Goal: Task Accomplishment & Management: Complete application form

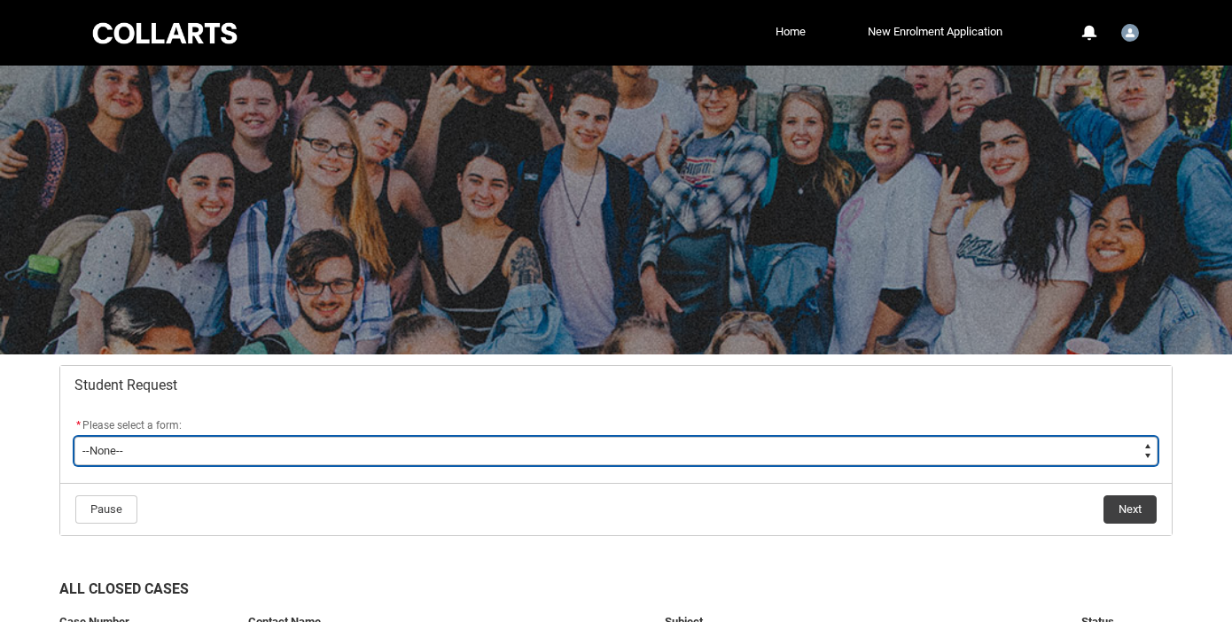
click at [540, 443] on select "--None-- Academic Transcript Application to Appeal Assignment Extension Change …" at bounding box center [615, 451] width 1083 height 28
type lightning-select "Assignment_Extension_Choice"
select select "Assignment_Extension_Choice"
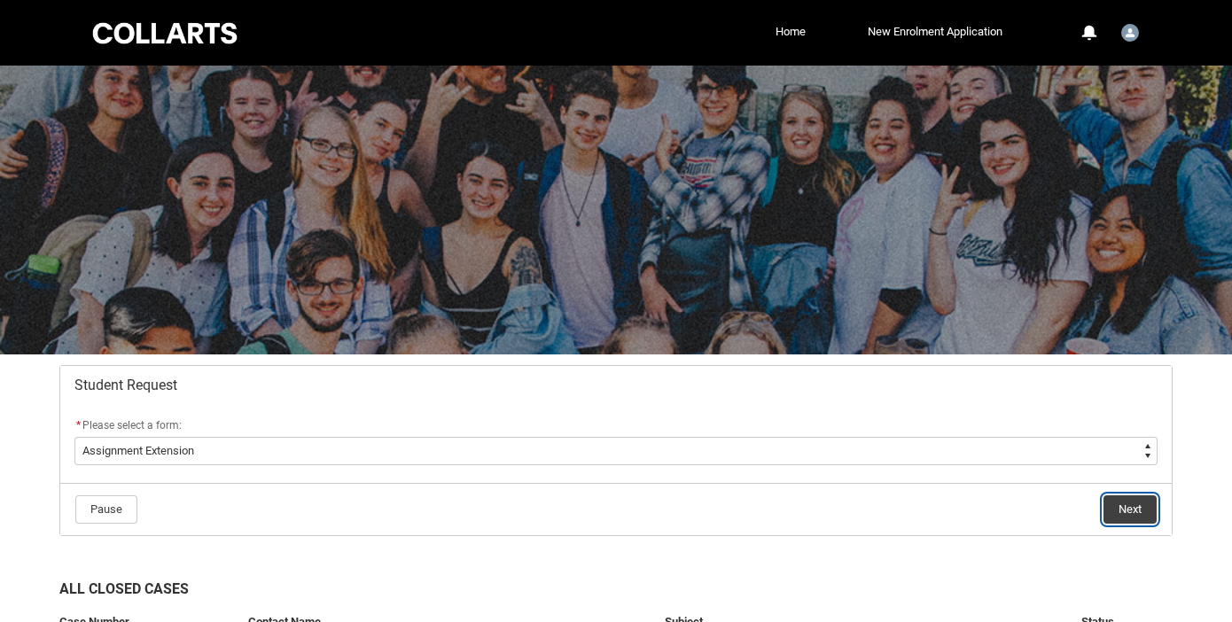
click at [1121, 511] on button "Next" at bounding box center [1129, 509] width 53 height 28
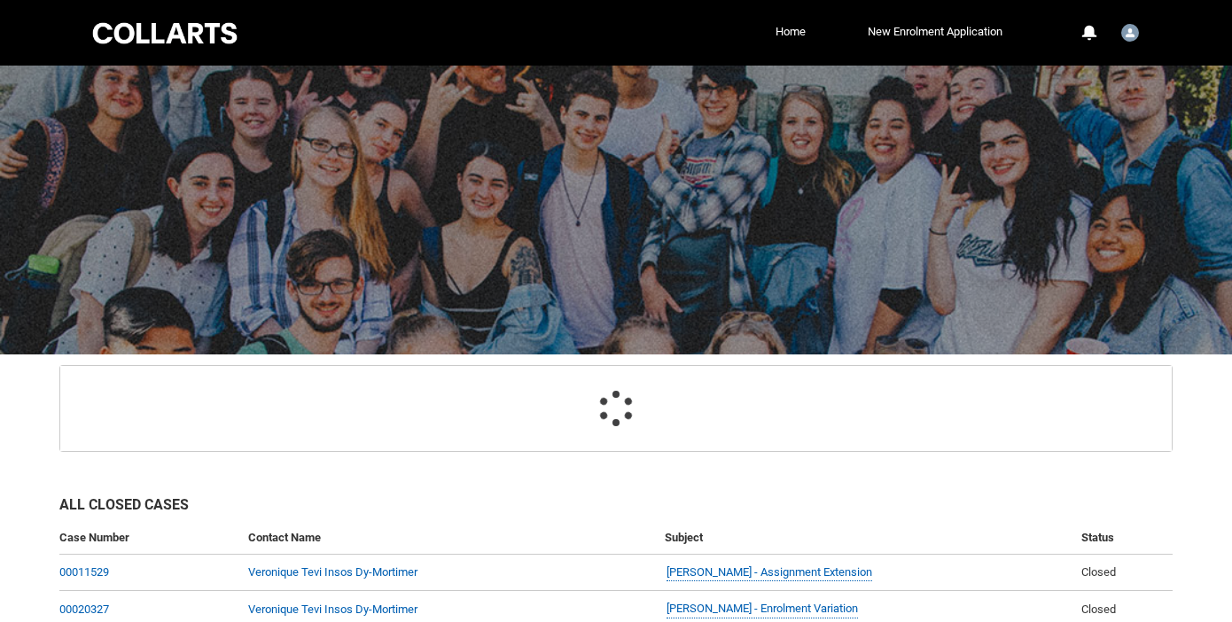
scroll to position [189, 0]
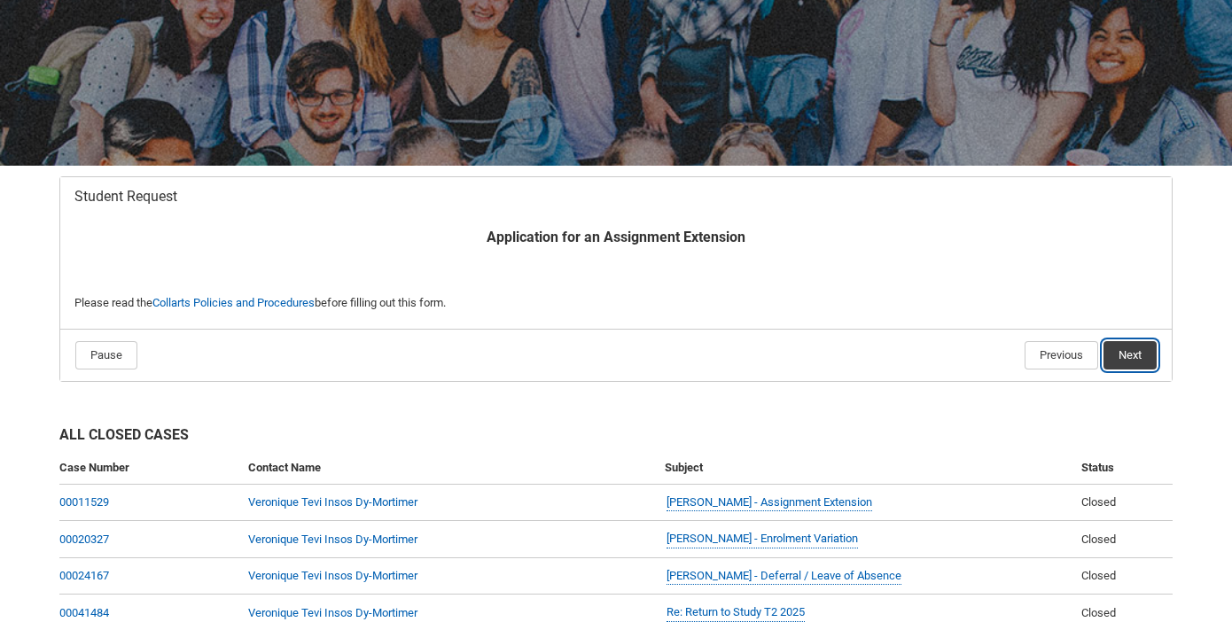
click at [1122, 357] on button "Next" at bounding box center [1129, 355] width 53 height 28
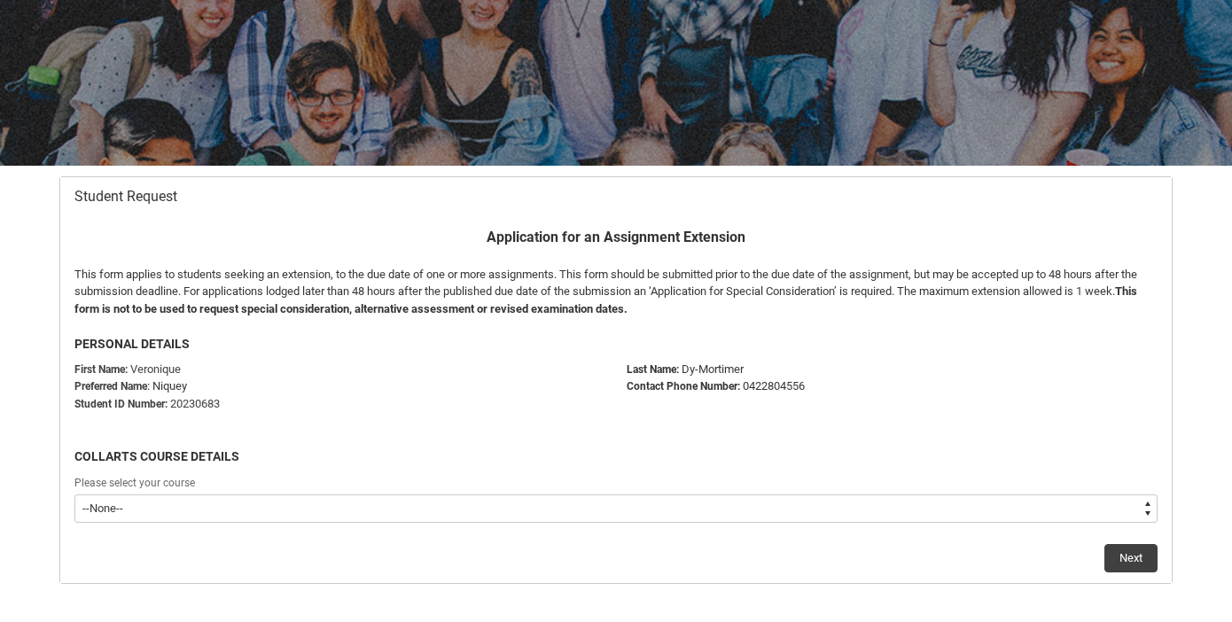
click at [539, 512] on select "--None-- Diploma of Photography" at bounding box center [615, 508] width 1083 height 28
type lightning-select "recordPicklist_ProgramEnrollment.a0jOZ0000050O5tYAE"
select select "recordPicklist_ProgramEnrollment.a0jOZ0000050O5tYAE"
click at [1132, 558] on button "Next" at bounding box center [1130, 558] width 53 height 28
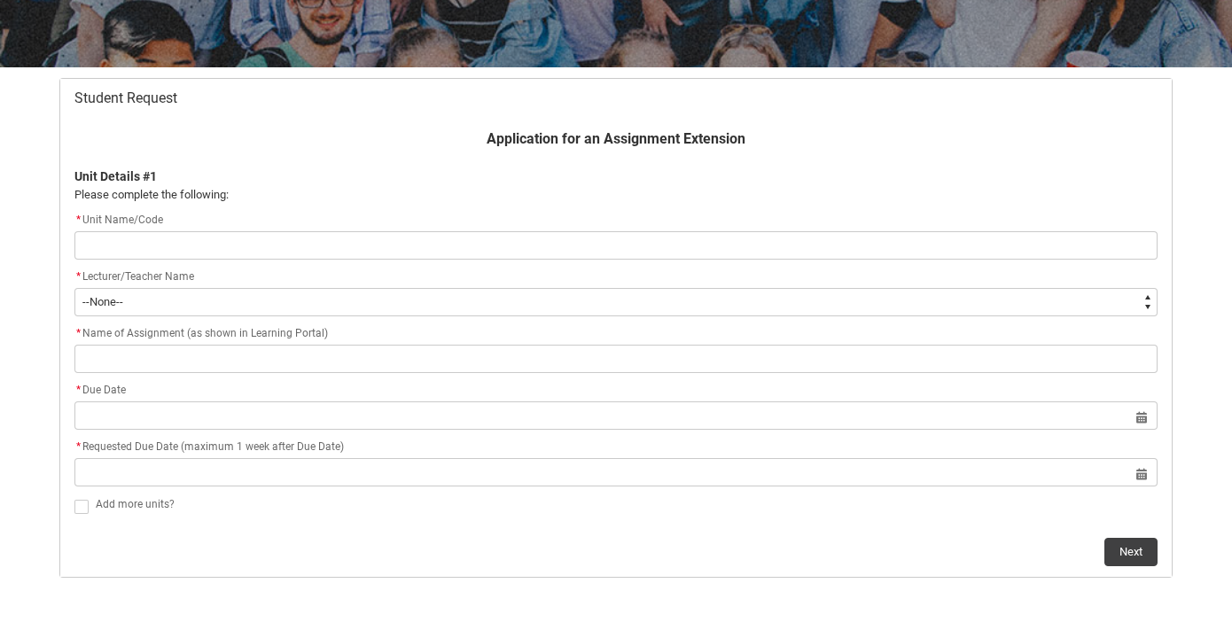
scroll to position [293, 0]
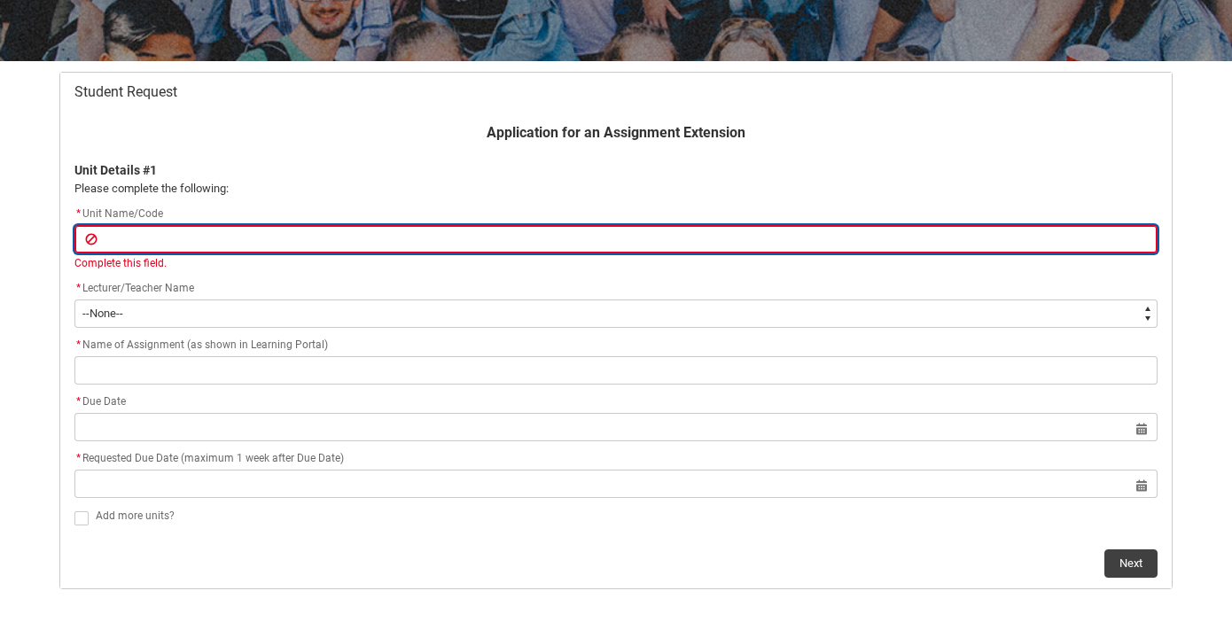
click at [272, 244] on input "Redu_Student_Request flow" at bounding box center [615, 239] width 1083 height 28
click at [239, 230] on input "Redu_Student_Request flow" at bounding box center [615, 239] width 1083 height 28
click at [251, 244] on input "Redu_Student_Request flow" at bounding box center [615, 239] width 1083 height 28
paste input "[PHCD1-CO] Camera Fundamentals"
type lightning-primitive-input-simple "[PHCD1-CO] Camera Fundamentals"
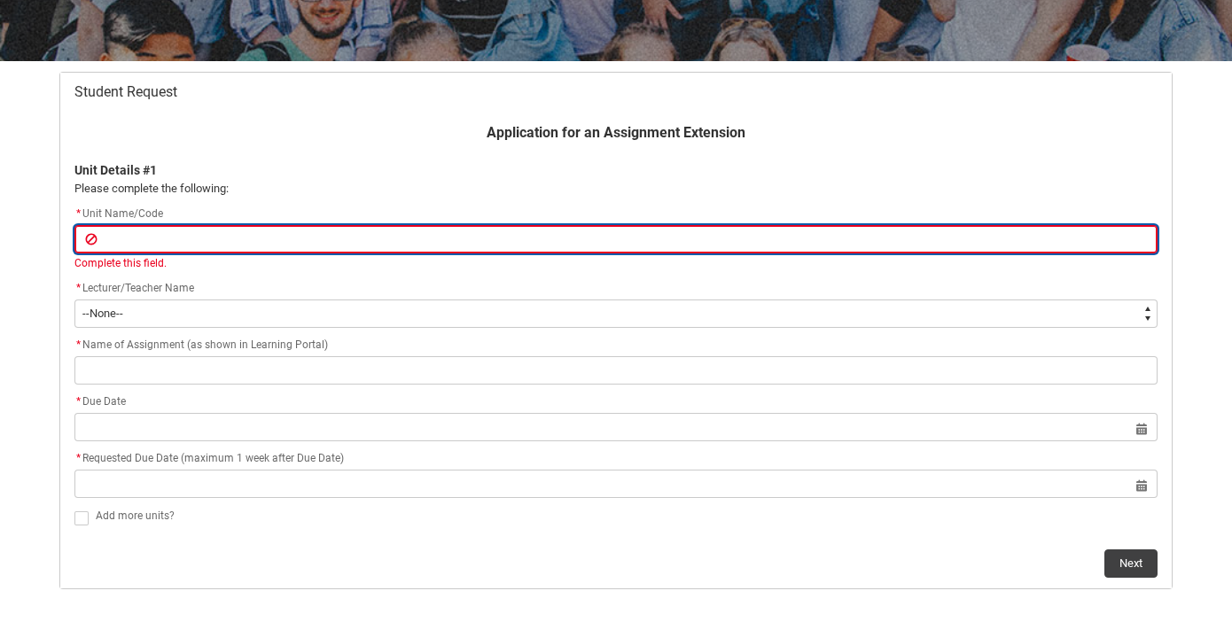
type input "[PHCD1-CO] Camera Fundamentals"
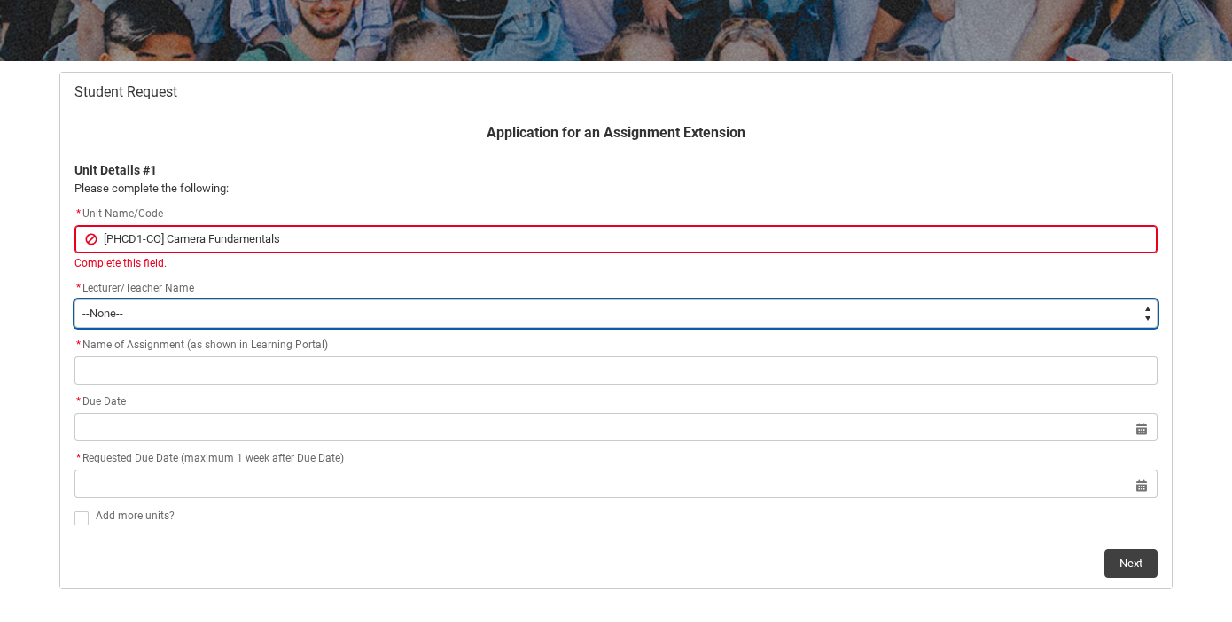
click at [233, 307] on select "--None-- [PERSON_NAME] [PERSON_NAME] [PERSON_NAME] [PERSON_NAME] [PERSON_NAME] …" at bounding box center [615, 313] width 1083 height 28
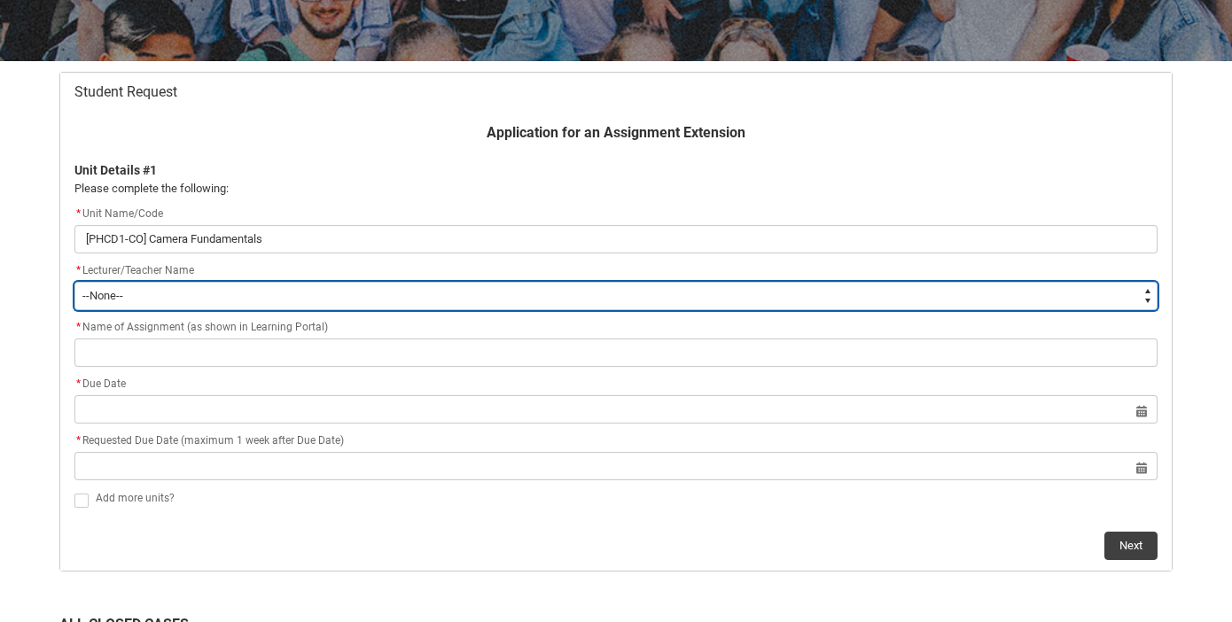
click at [234, 284] on select "--None-- [PERSON_NAME] [PERSON_NAME] [PERSON_NAME] [PERSON_NAME] [PERSON_NAME] …" at bounding box center [615, 296] width 1083 height 28
type lightning-select "Faculty_NamefromAtoM.003OZ00000BqyRZYAZ"
select select "Faculty_NamefromAtoM.003OZ00000BqyRZYAZ"
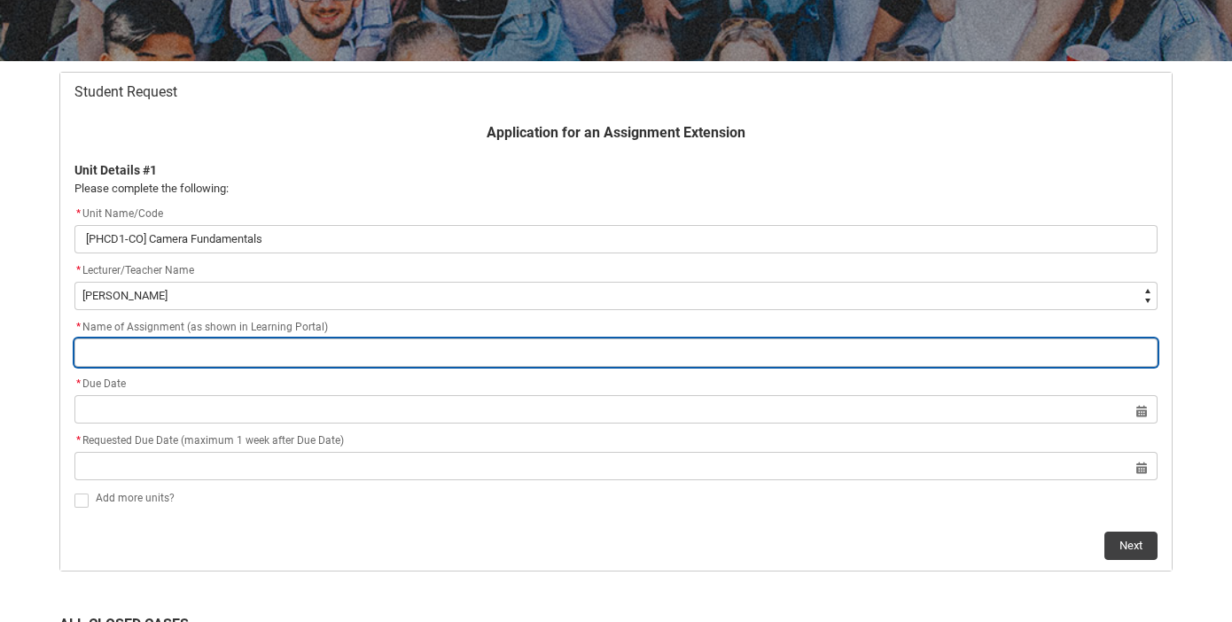
click at [189, 354] on input "Redu_Student_Request flow" at bounding box center [615, 352] width 1083 height 28
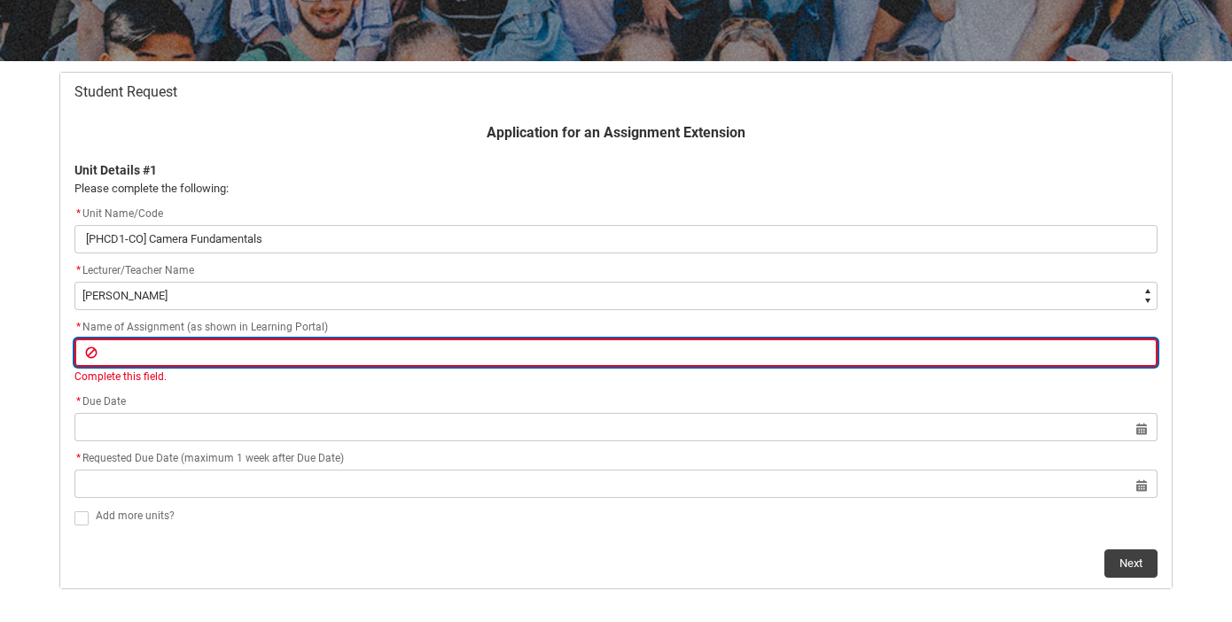
click at [152, 346] on input "Redu_Student_Request flow" at bounding box center [615, 352] width 1083 height 28
paste input "Assignment 3: Presentation"
type lightning-primitive-input-simple "Assignment 3: Presentation"
type input "Assignment 3: Presentation"
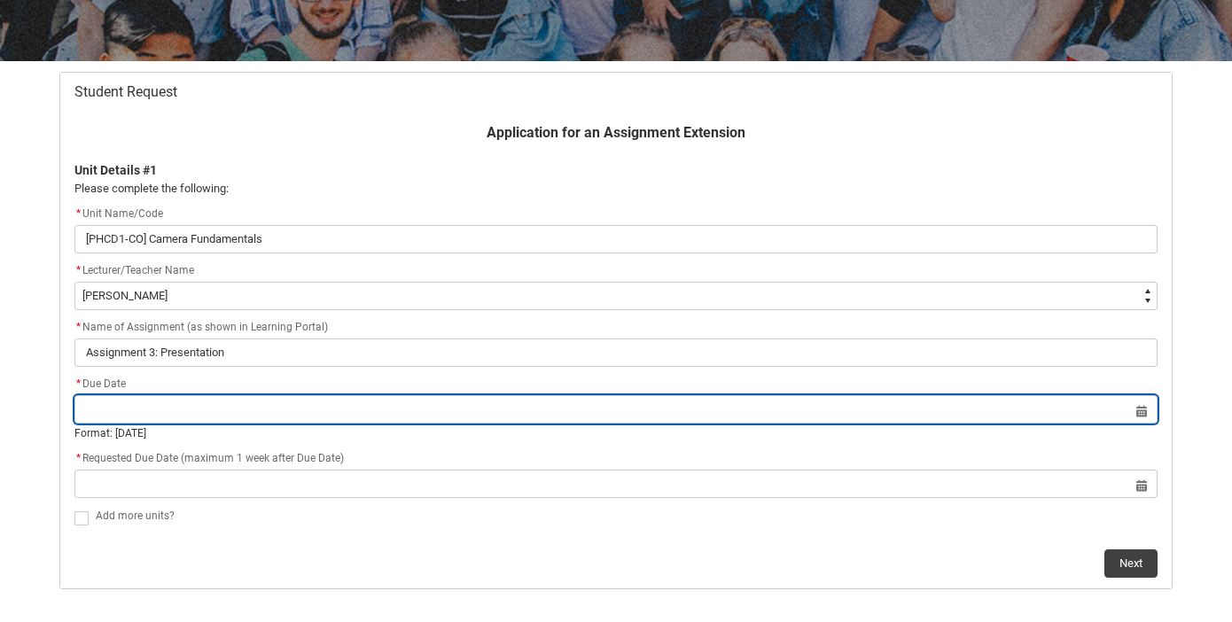
click at [140, 419] on input "Redu_Student_Request flow" at bounding box center [615, 409] width 1083 height 28
select select "2025"
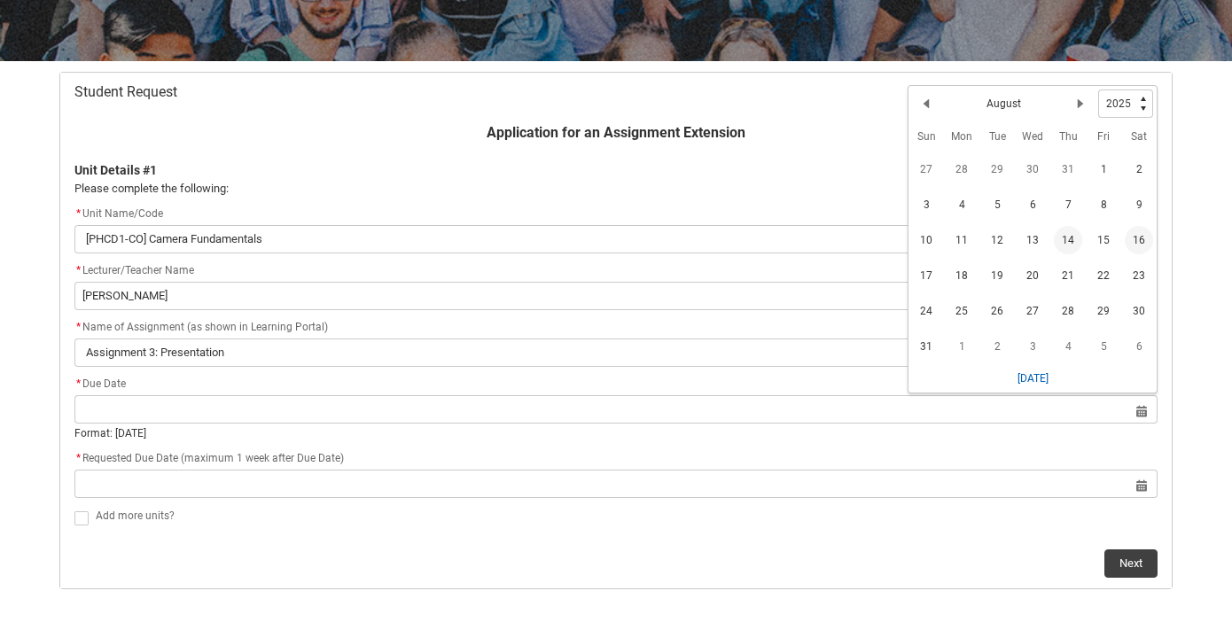
click at [1149, 237] on span "16" at bounding box center [1138, 240] width 28 height 28
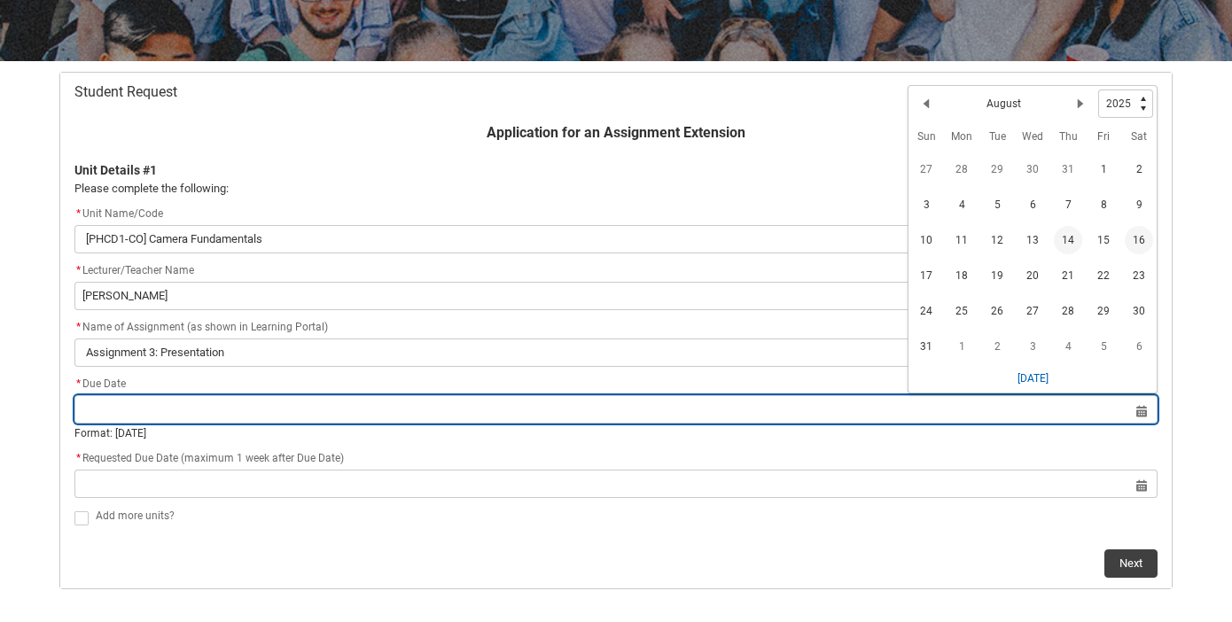
type lightning-datepicker "[DATE]"
type lightning-input "[DATE]"
type input "[DATE]"
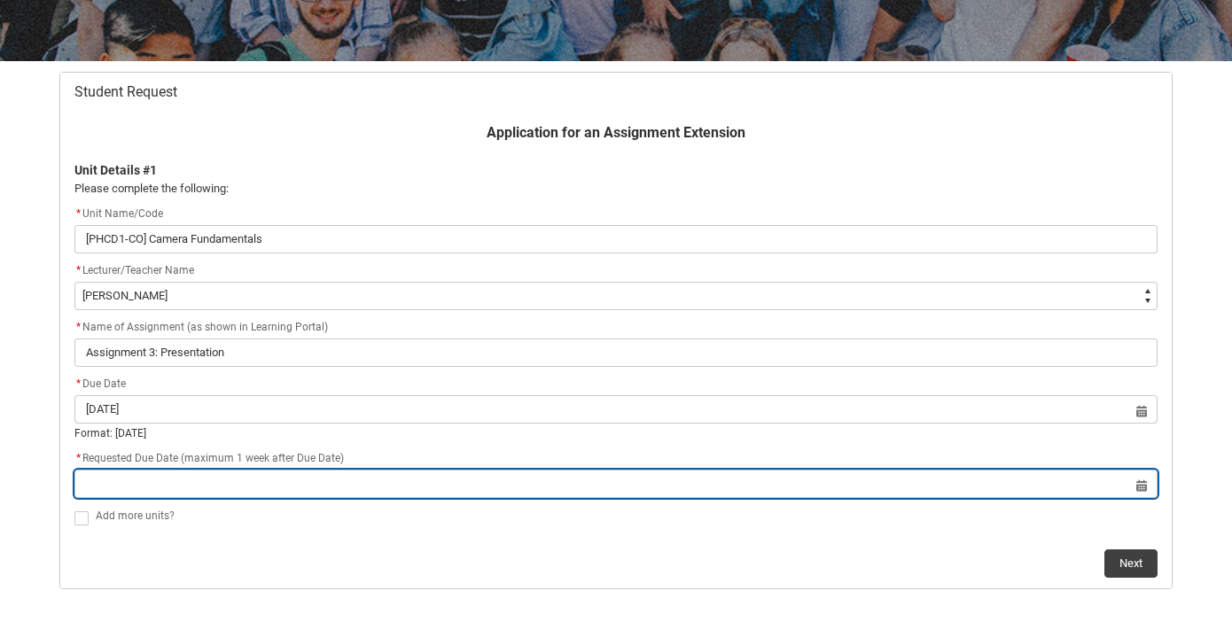
click at [250, 475] on input "Redu_Student_Request flow" at bounding box center [615, 484] width 1083 height 28
select select "2025"
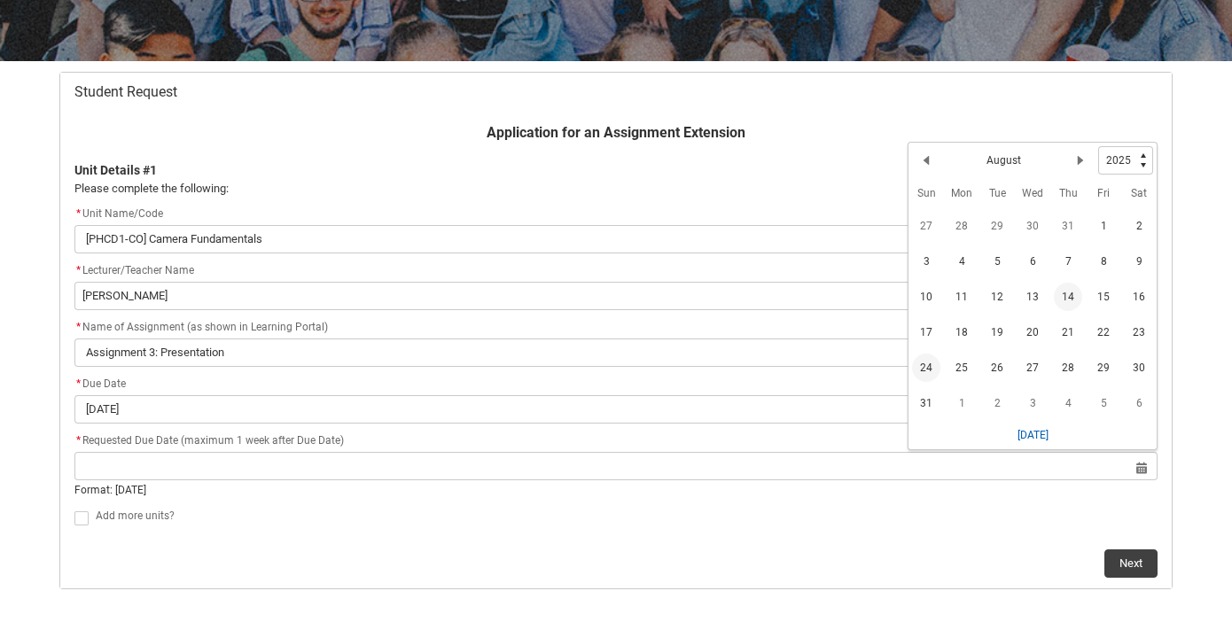
click at [928, 362] on span "24" at bounding box center [926, 368] width 28 height 28
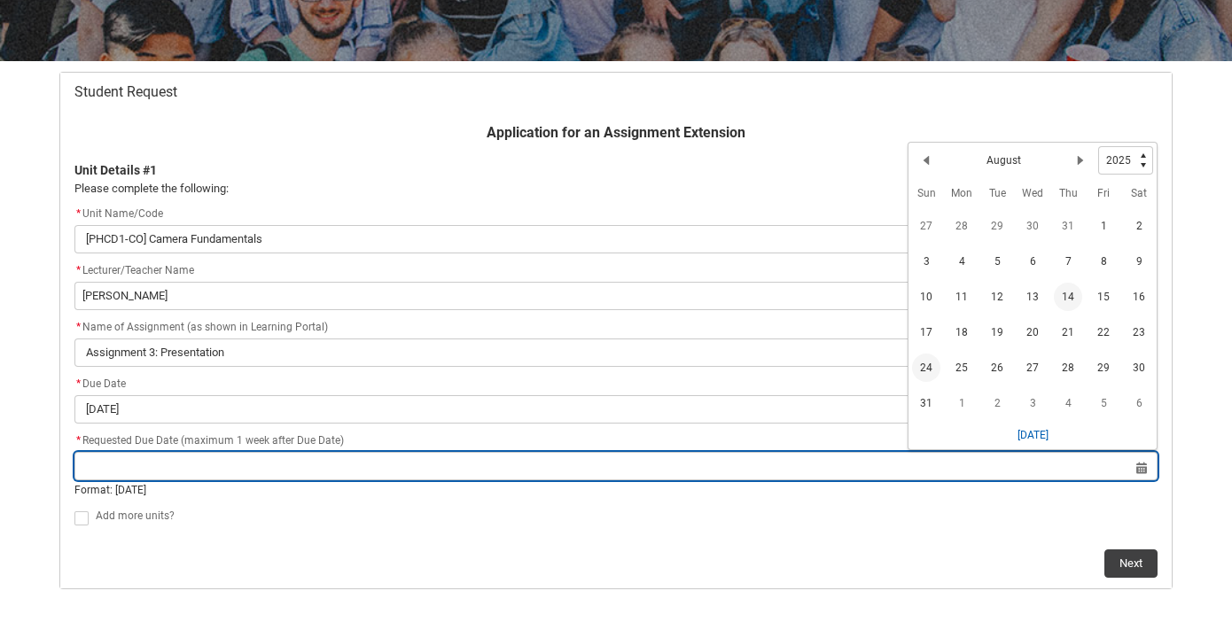
type lightning-datepicker "[DATE]"
type lightning-input "[DATE]"
type input "[DATE]"
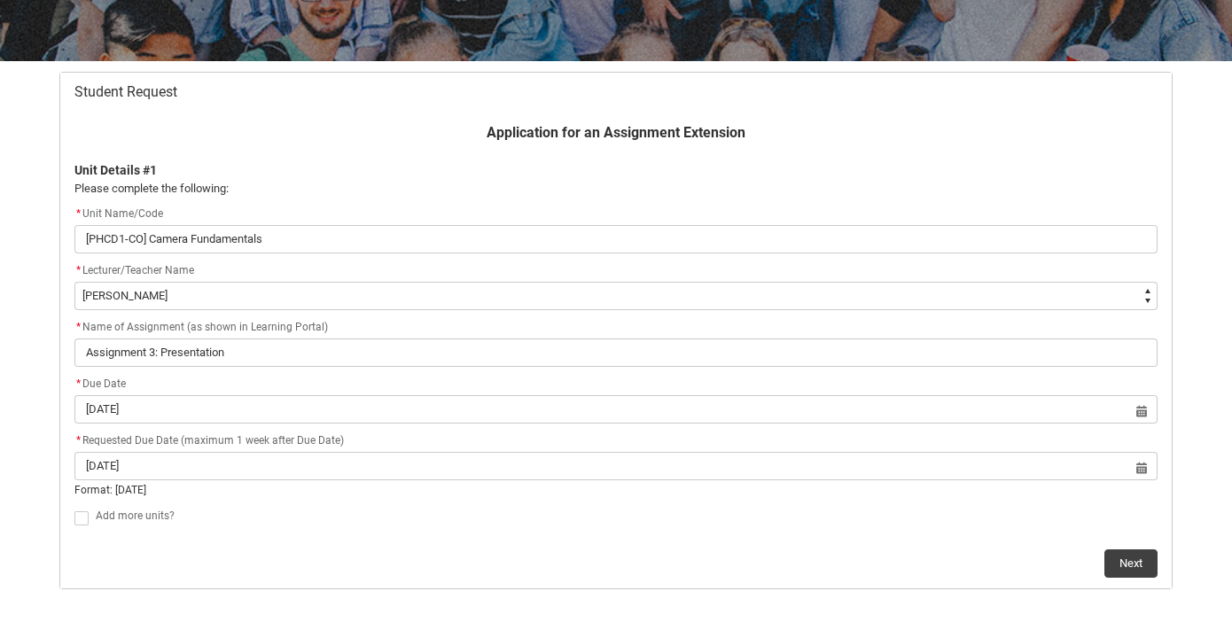
click at [445, 429] on flowruntime-screen-field "* Due Date [DATE] Select a date for Format: [DATE]" at bounding box center [616, 402] width 1104 height 57
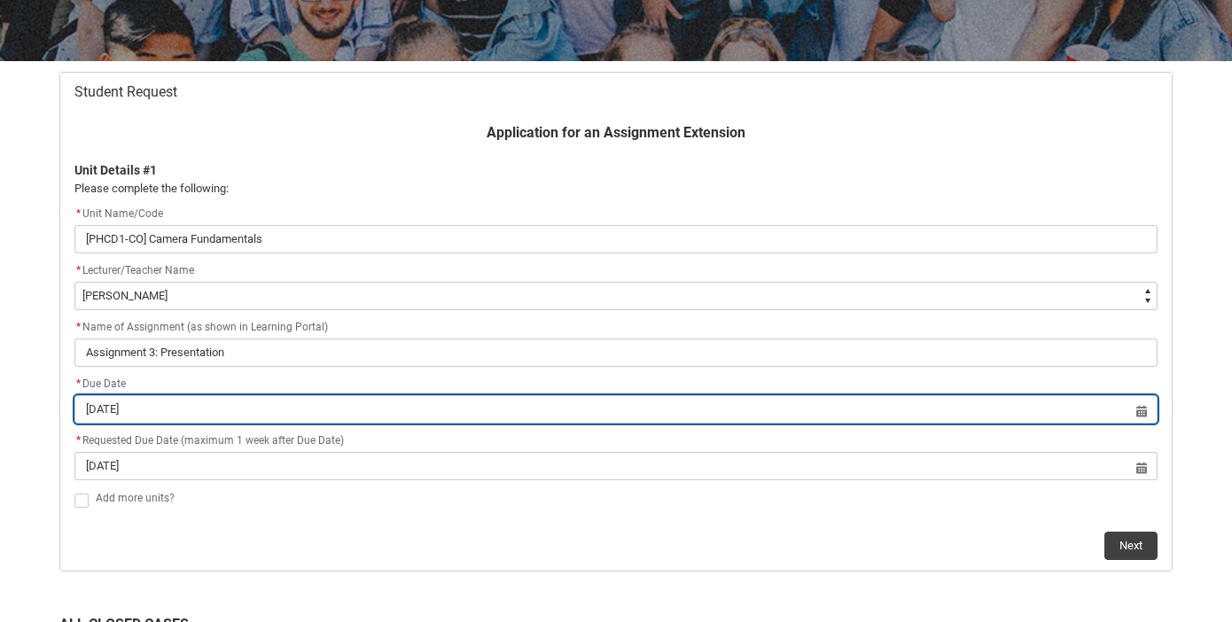
click at [437, 410] on input "[DATE]" at bounding box center [615, 409] width 1083 height 28
select select "2025"
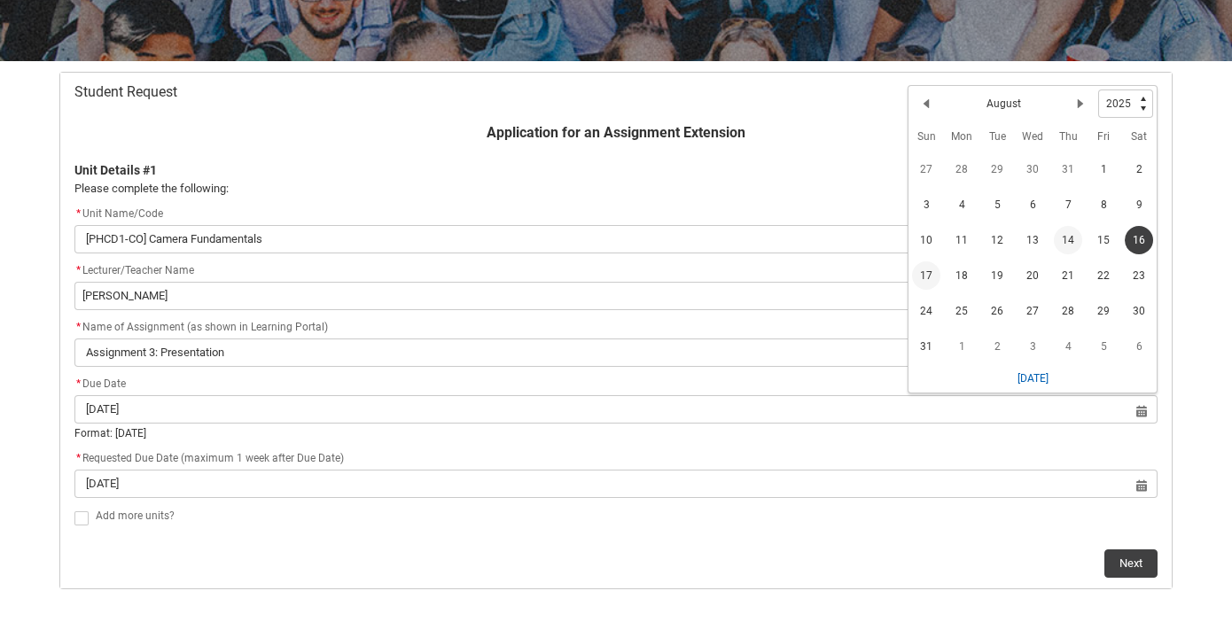
click at [929, 272] on span "17" at bounding box center [926, 275] width 28 height 28
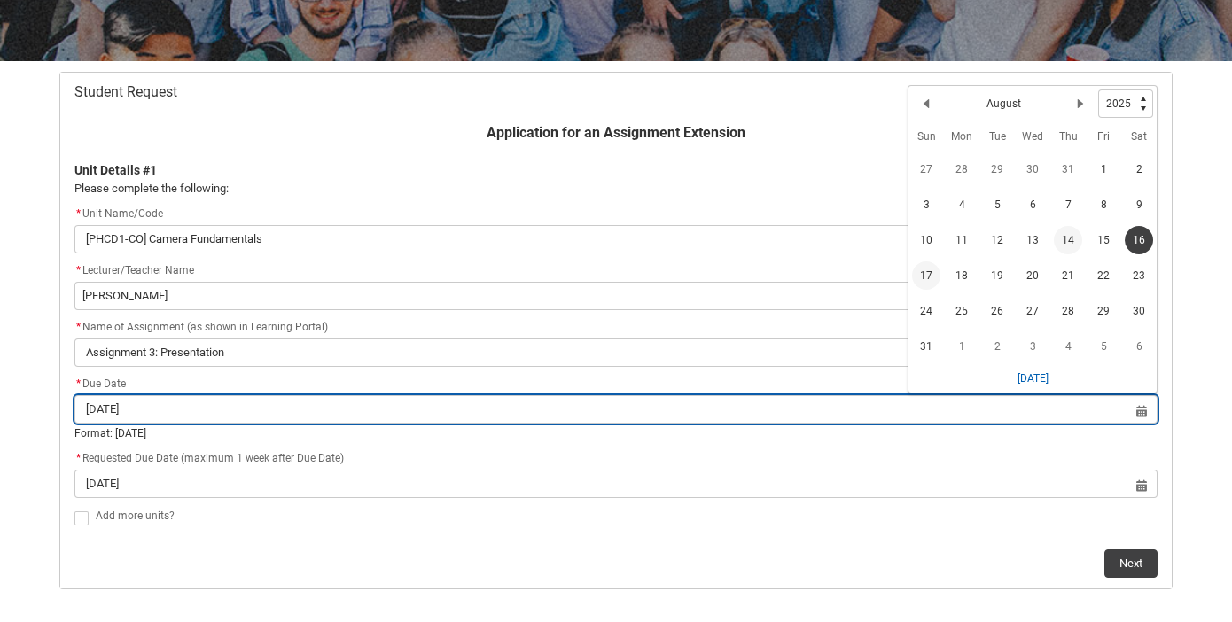
type lightning-datepicker "[DATE]"
type lightning-input "[DATE]"
type input "[DATE]"
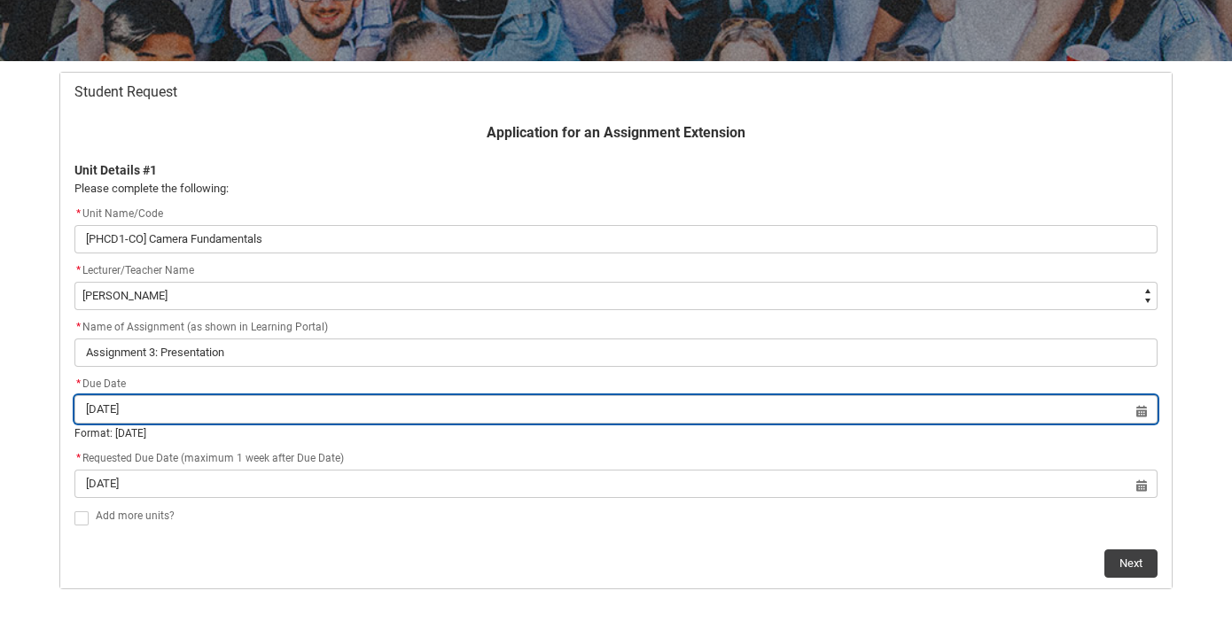
scroll to position [330, 0]
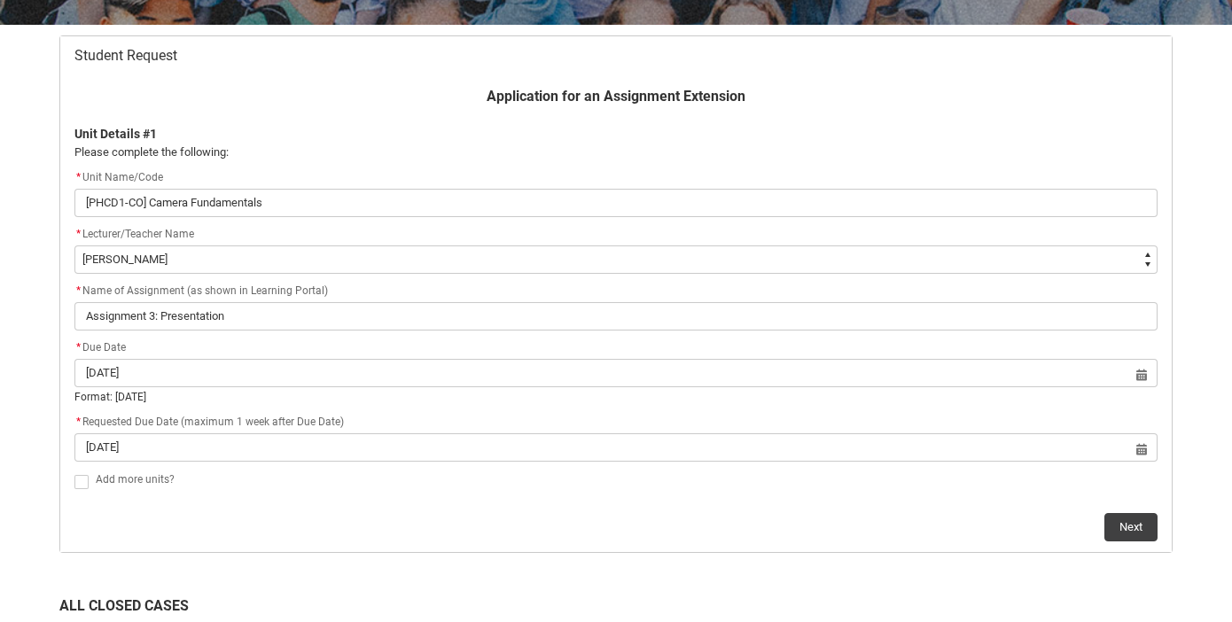
click at [648, 391] on div "Format: [DATE]" at bounding box center [615, 397] width 1083 height 16
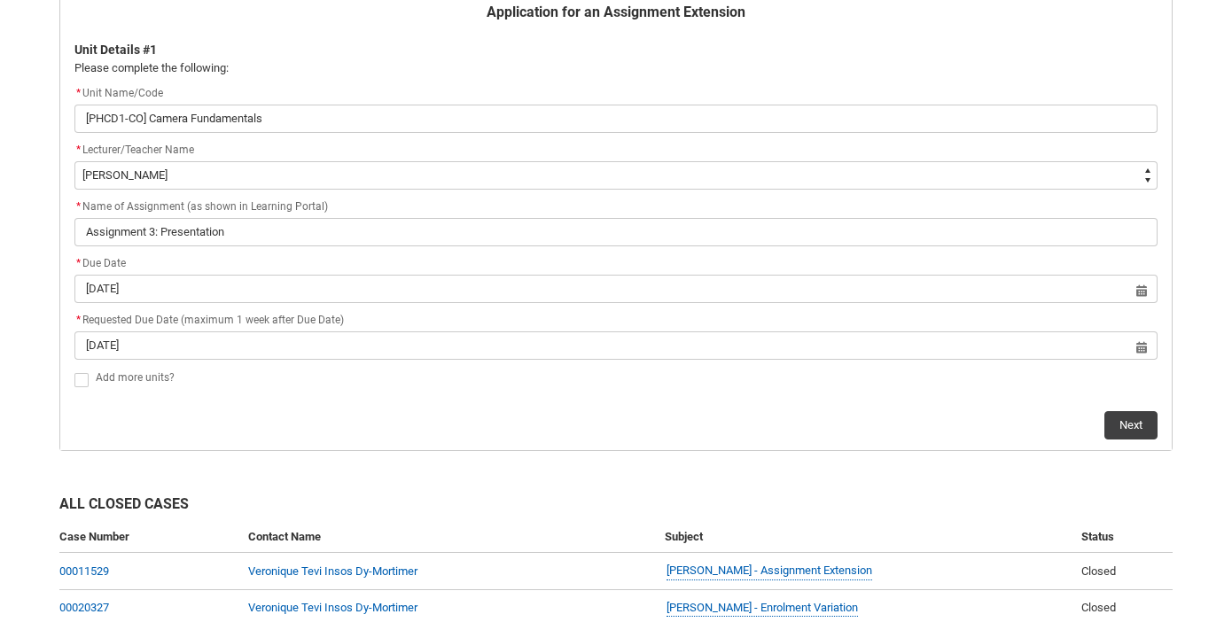
scroll to position [418, 0]
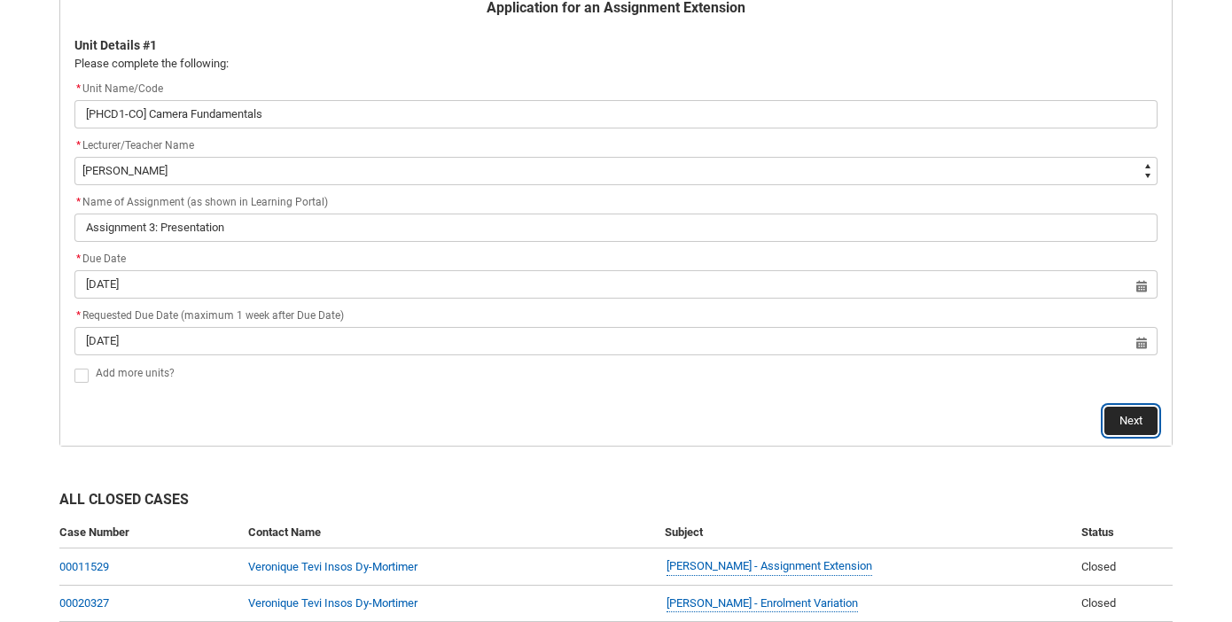
click at [1123, 425] on button "Next" at bounding box center [1130, 421] width 53 height 28
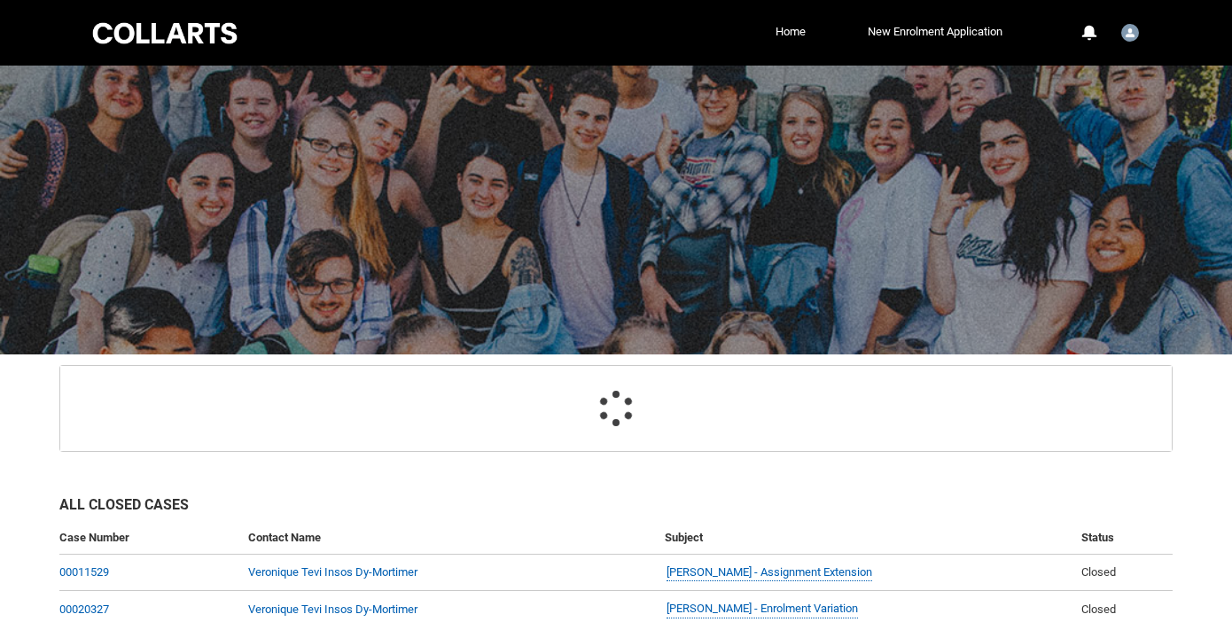
scroll to position [189, 0]
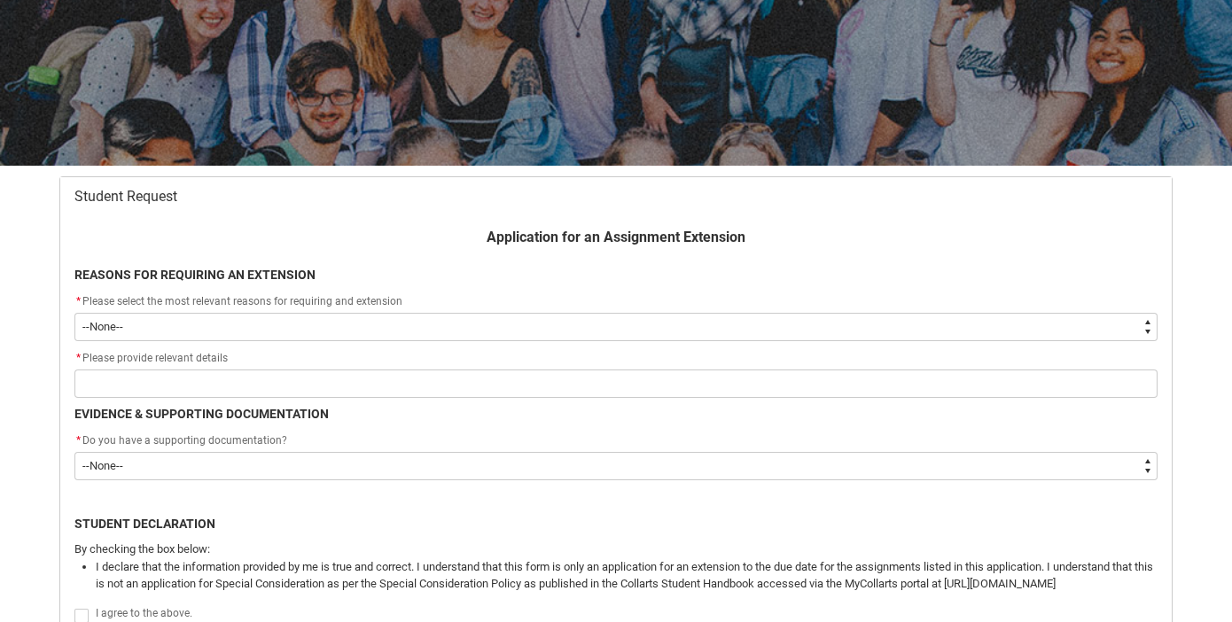
click at [652, 338] on select "--None-- Medical Reasons Work obligations Family obligations Academic Difficult…" at bounding box center [615, 327] width 1083 height 28
type lightning-select "choice_WithdrawEnrolment_Reason_Family"
select select "choice_WithdrawEnrolment_Reason_Family"
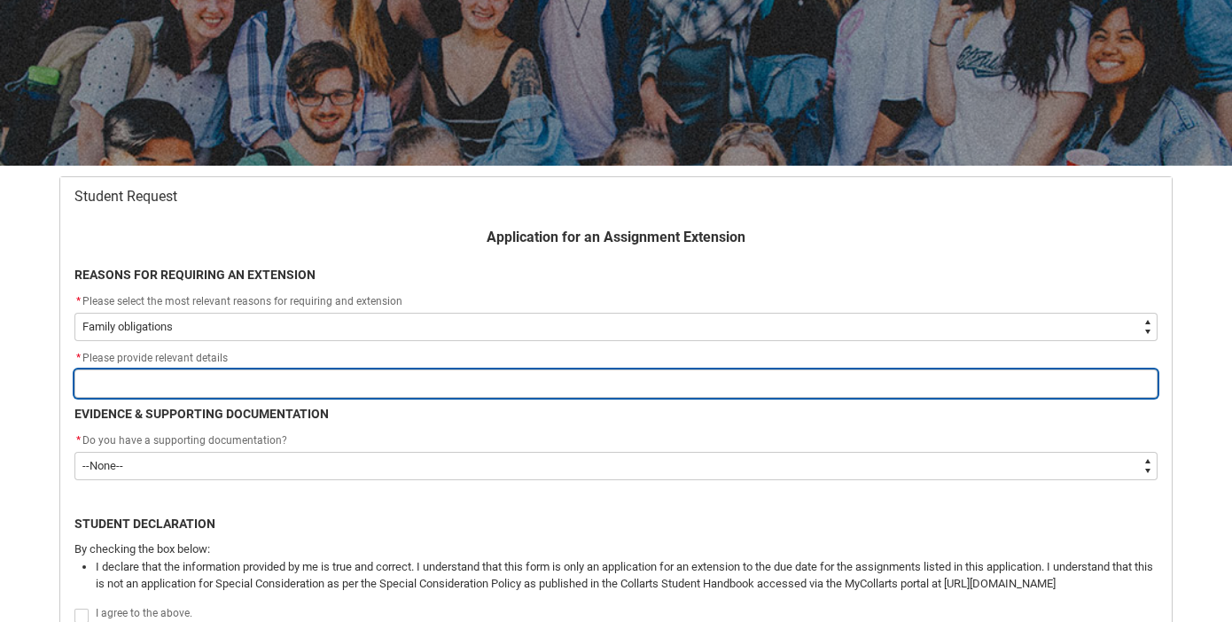
click at [470, 381] on input "Redu_Student_Request flow" at bounding box center [615, 383] width 1083 height 28
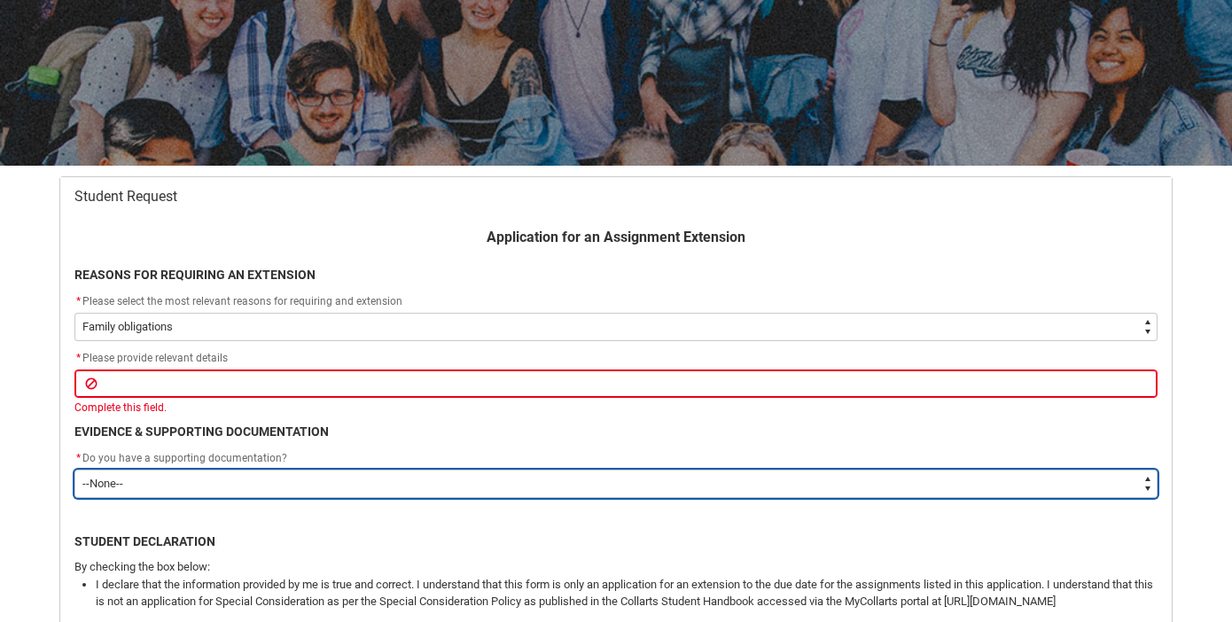
click at [322, 485] on select "--None-- Yes No" at bounding box center [615, 484] width 1083 height 28
type lightning-select "No"
select select "No"
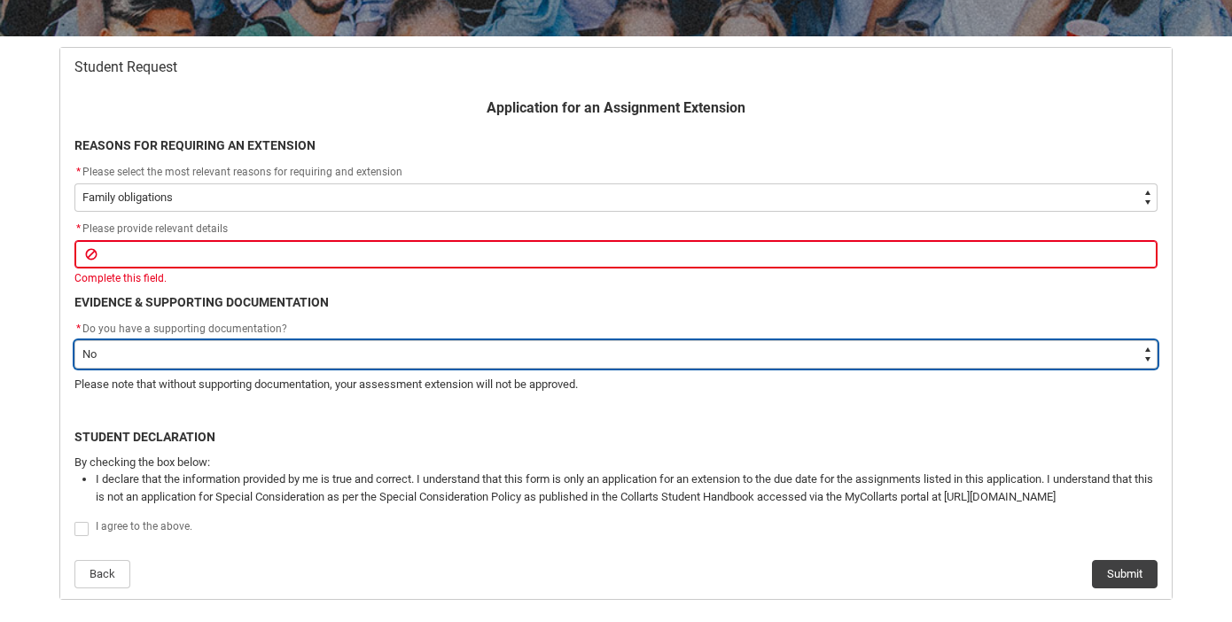
scroll to position [292, 0]
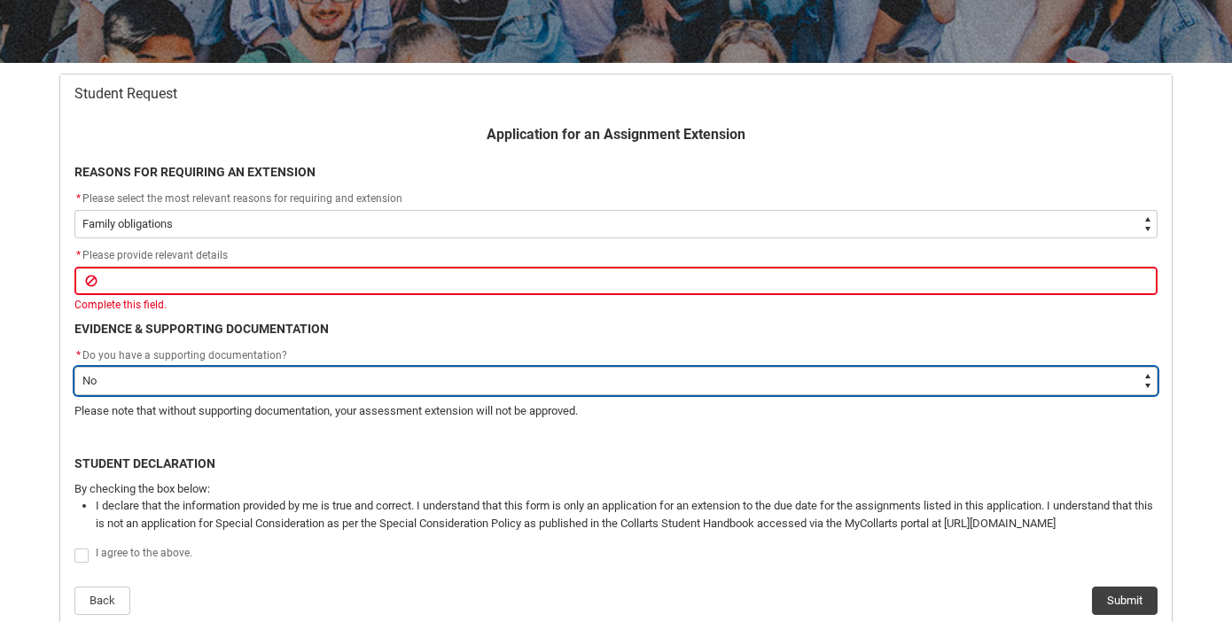
click at [132, 387] on select "--None-- Yes No" at bounding box center [615, 381] width 1083 height 28
type lightning-select "Yes"
select select "Yes"
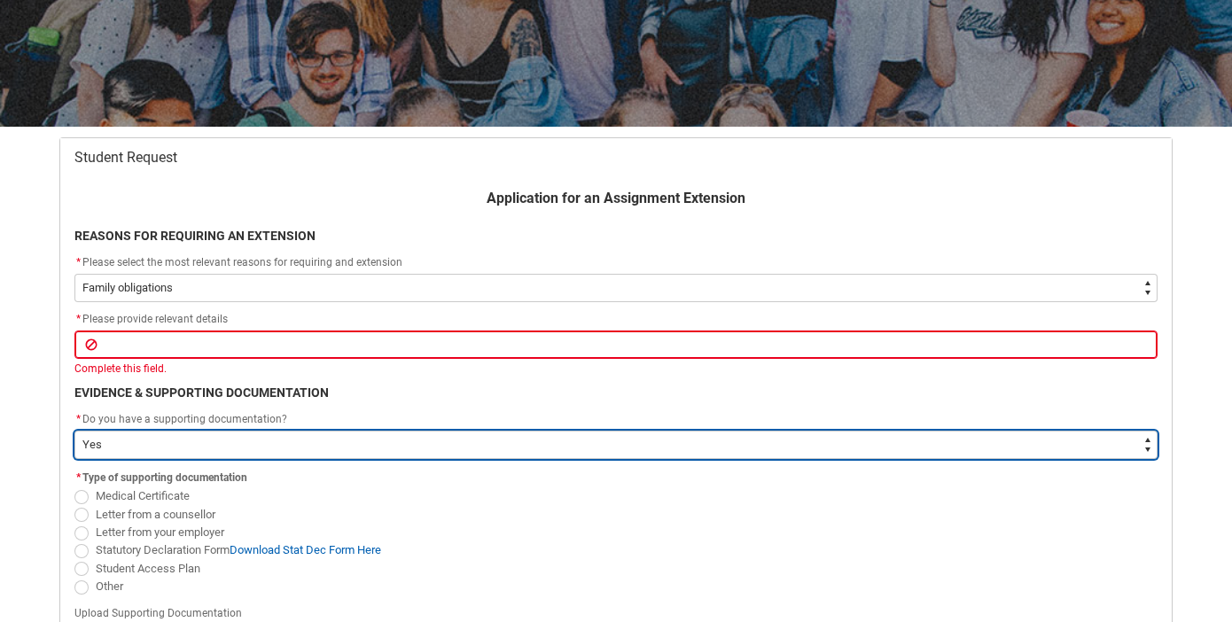
scroll to position [0, 0]
